Goal: Task Accomplishment & Management: Manage account settings

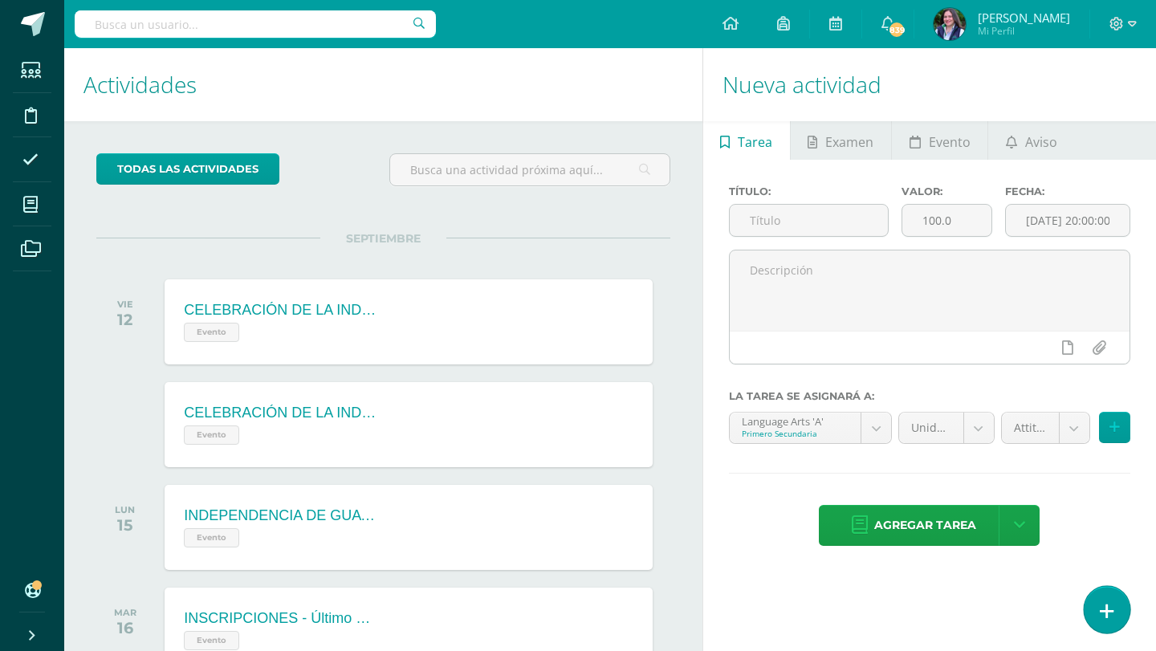
click at [1114, 614] on link at bounding box center [1107, 609] width 46 height 47
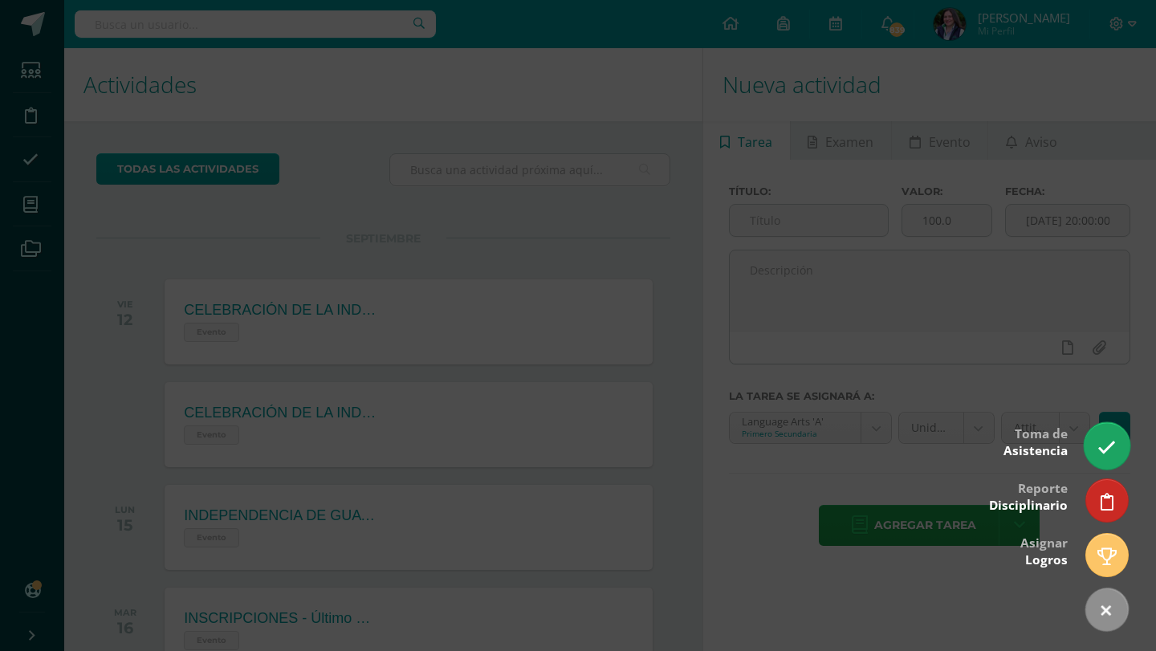
click at [1113, 447] on icon at bounding box center [1107, 448] width 18 height 18
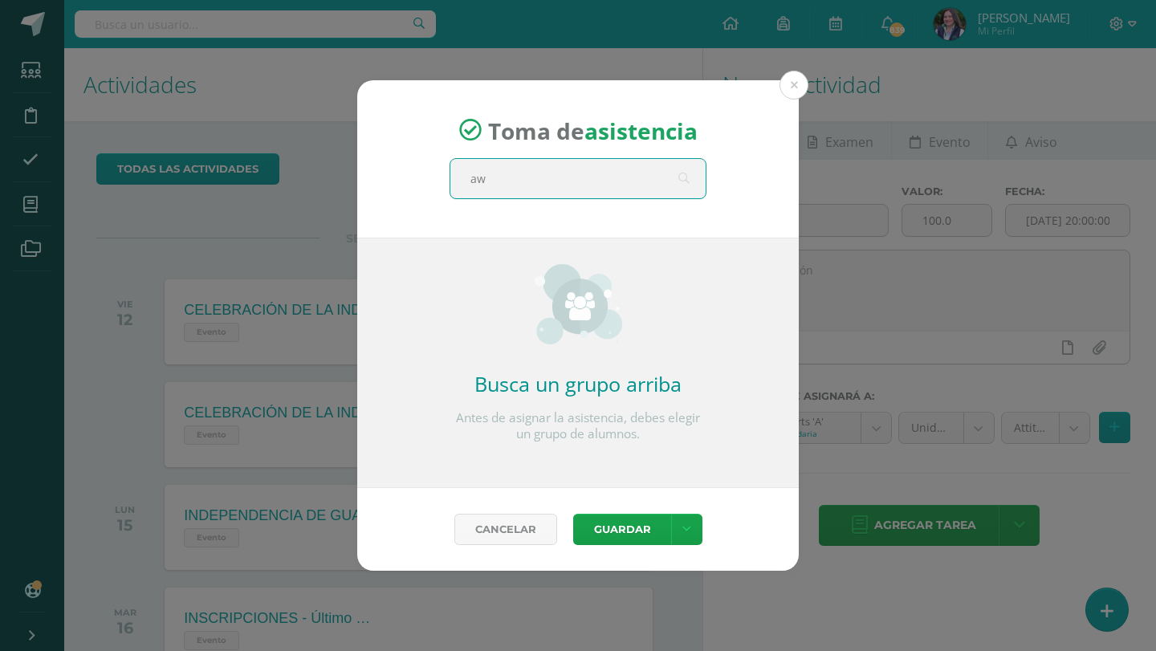
type input "a"
type input "segundo b"
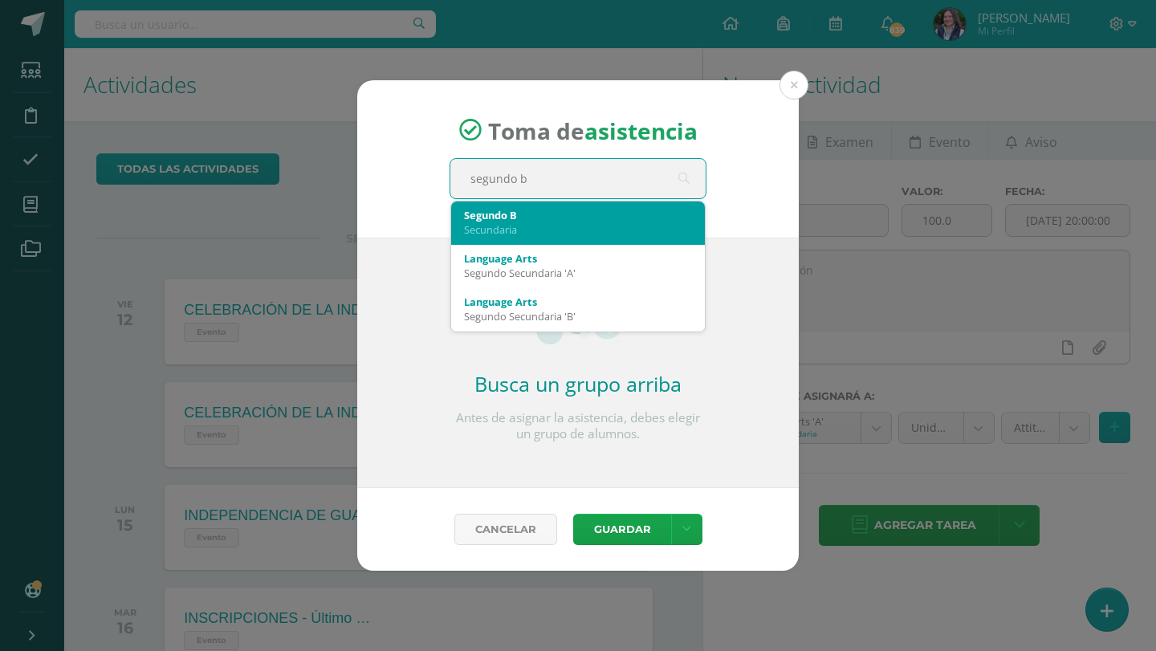
click at [553, 241] on div "Segundo B Secundaria" at bounding box center [578, 223] width 228 height 42
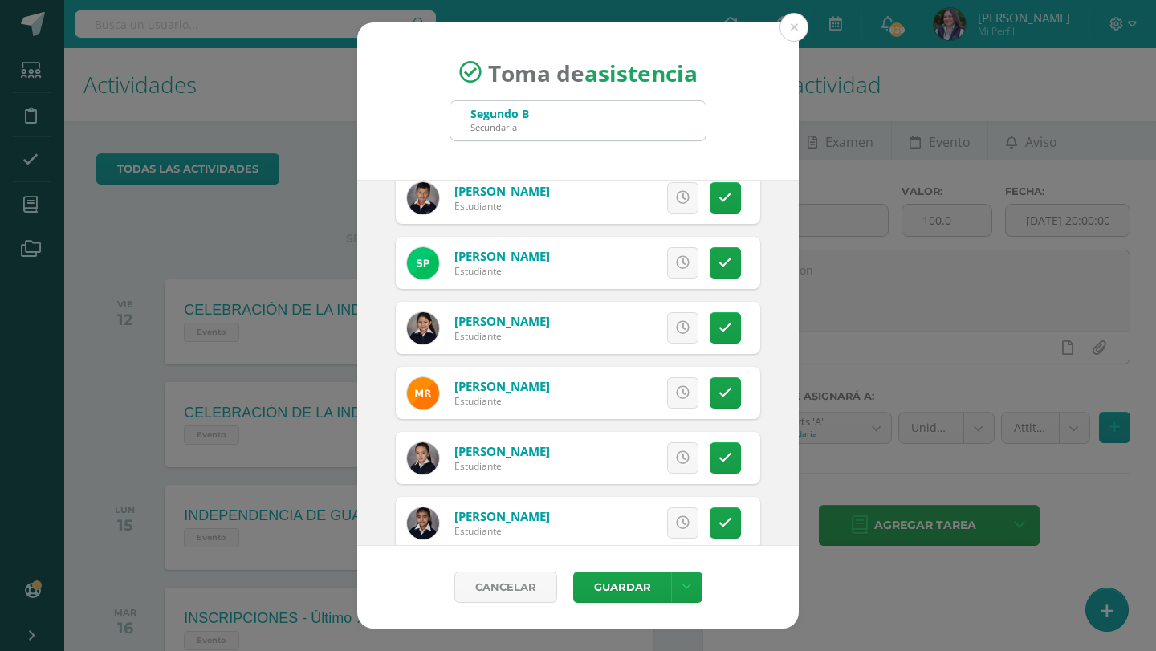
scroll to position [761, 0]
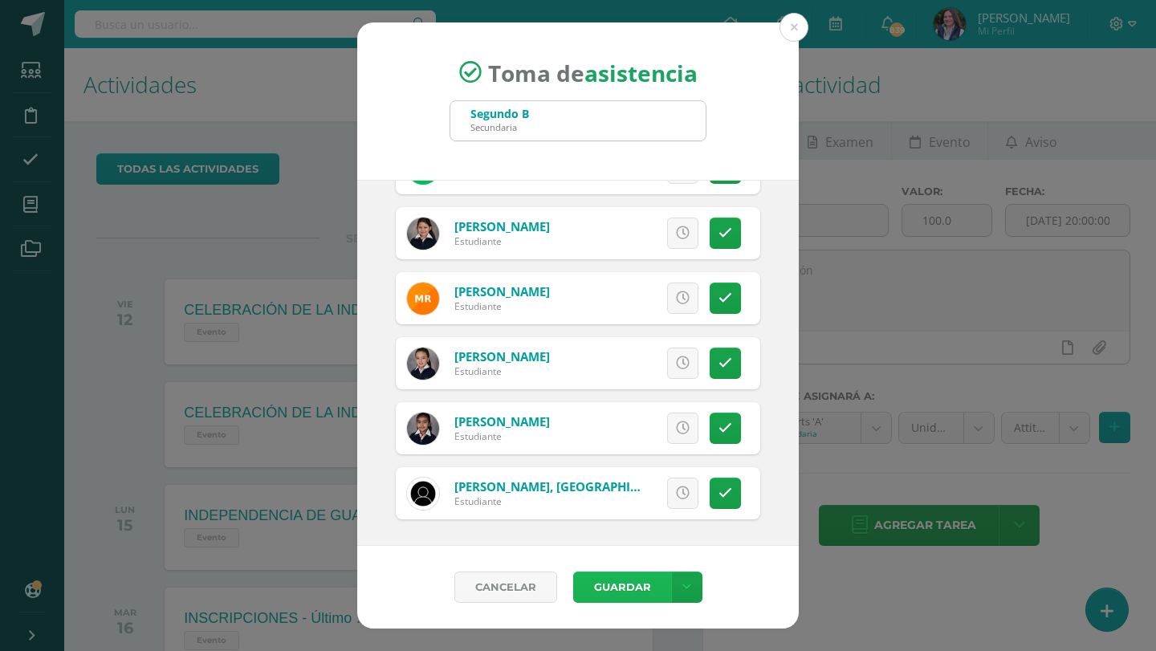
click at [639, 584] on button "Guardar" at bounding box center [622, 587] width 98 height 31
